Goal: Task Accomplishment & Management: Manage account settings

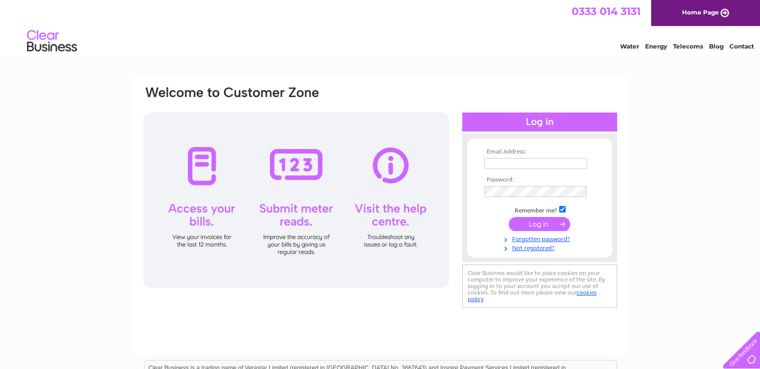
type input "chrisjwright27@gmail.com"
click at [546, 224] on input "submit" at bounding box center [539, 224] width 61 height 14
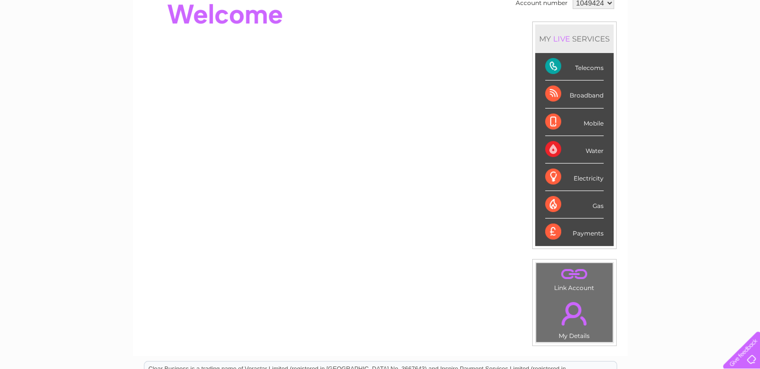
scroll to position [32, 0]
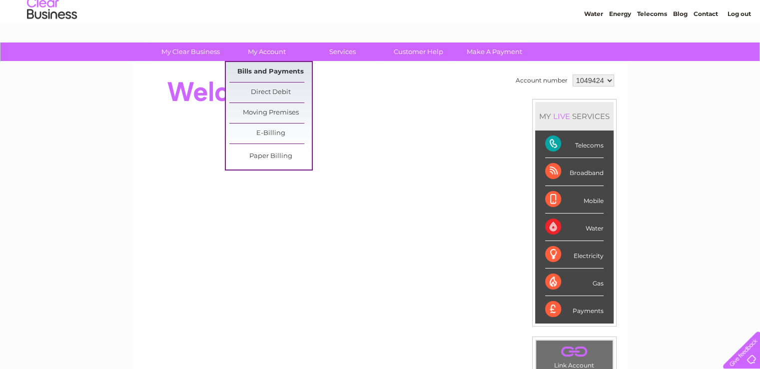
click at [260, 71] on link "Bills and Payments" at bounding box center [270, 72] width 82 height 20
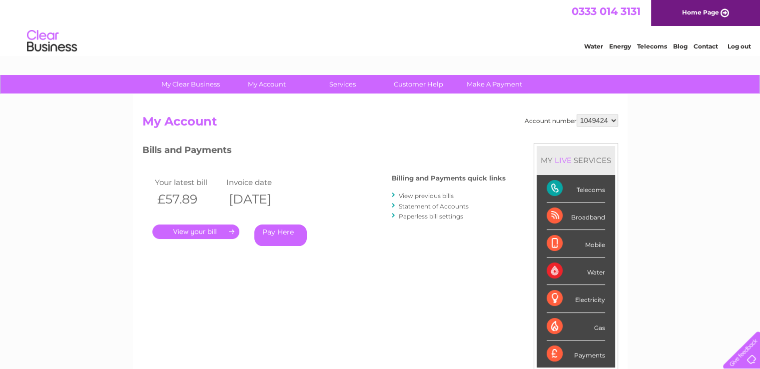
click at [194, 234] on link "." at bounding box center [195, 231] width 87 height 14
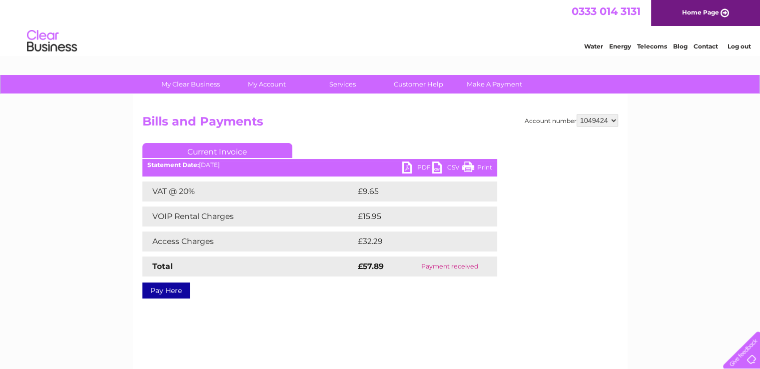
click at [416, 168] on link "PDF" at bounding box center [417, 168] width 30 height 14
click at [732, 43] on link "Log out" at bounding box center [738, 45] width 23 height 7
